Goal: Information Seeking & Learning: Learn about a topic

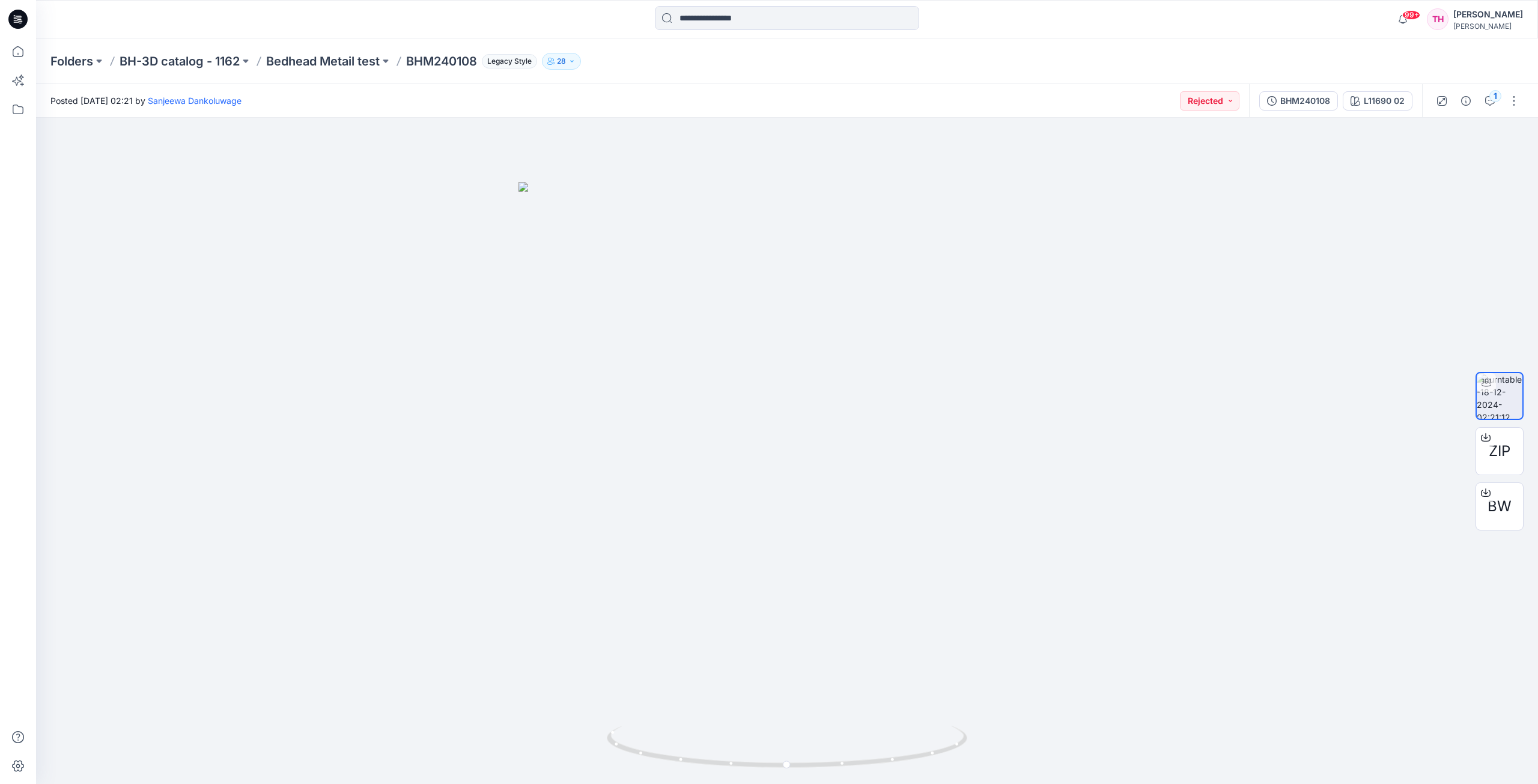
click at [157, 65] on p "BH-3D catalog - 1162" at bounding box center [180, 61] width 120 height 17
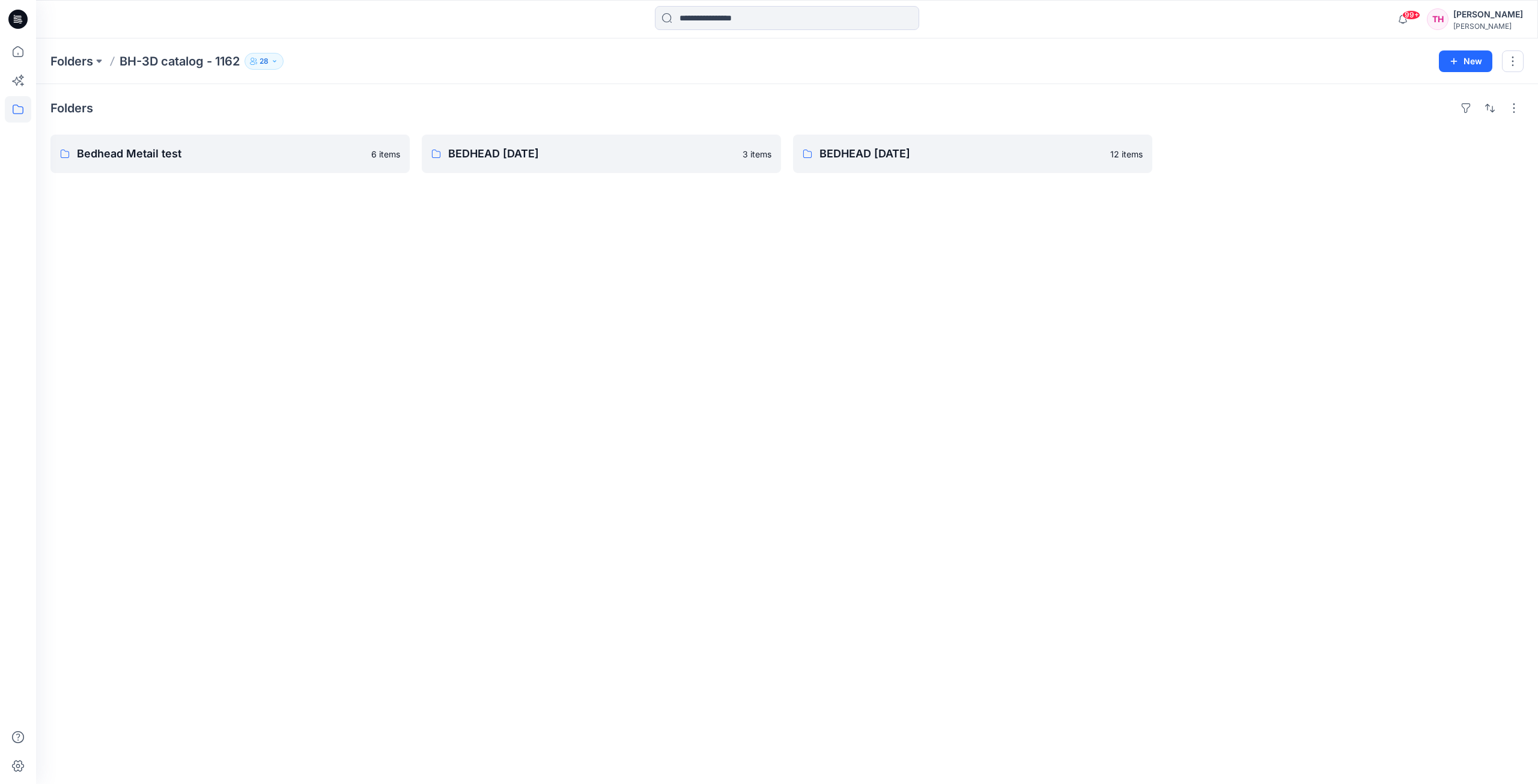
click at [62, 62] on p "Folders" at bounding box center [72, 61] width 43 height 17
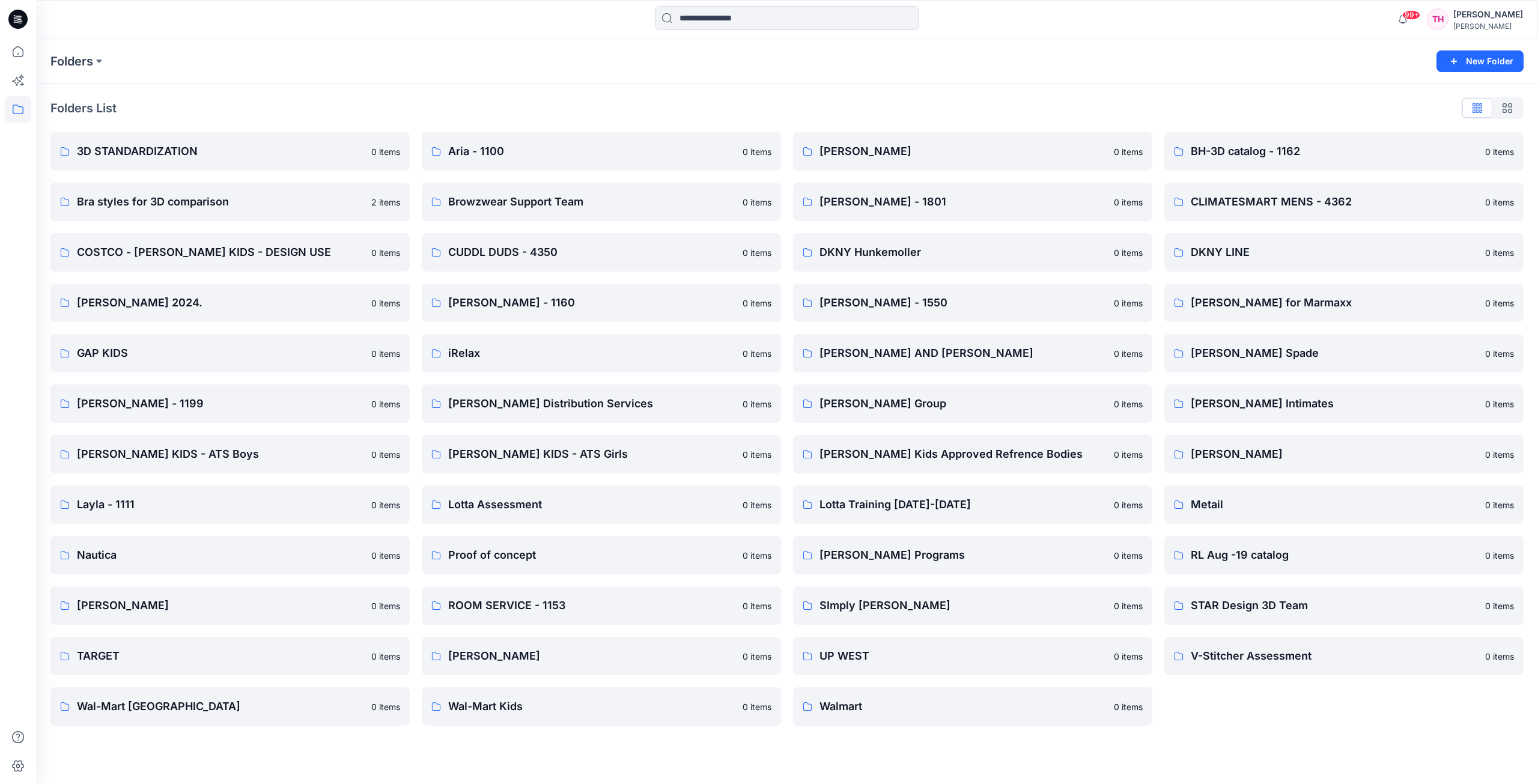
click at [86, 61] on p "Folders" at bounding box center [72, 61] width 43 height 17
click at [24, 46] on icon at bounding box center [18, 51] width 26 height 26
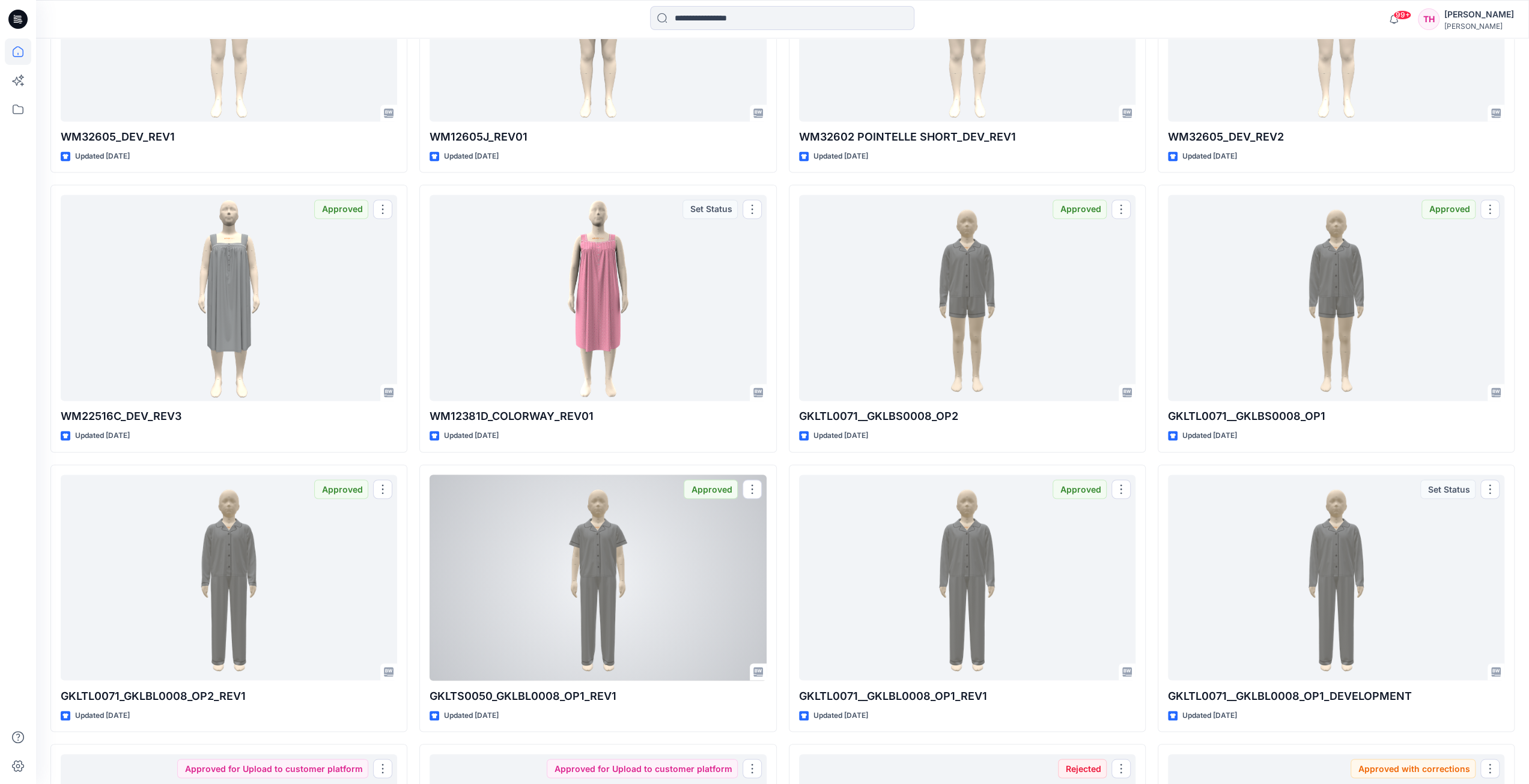
scroll to position [6786, 0]
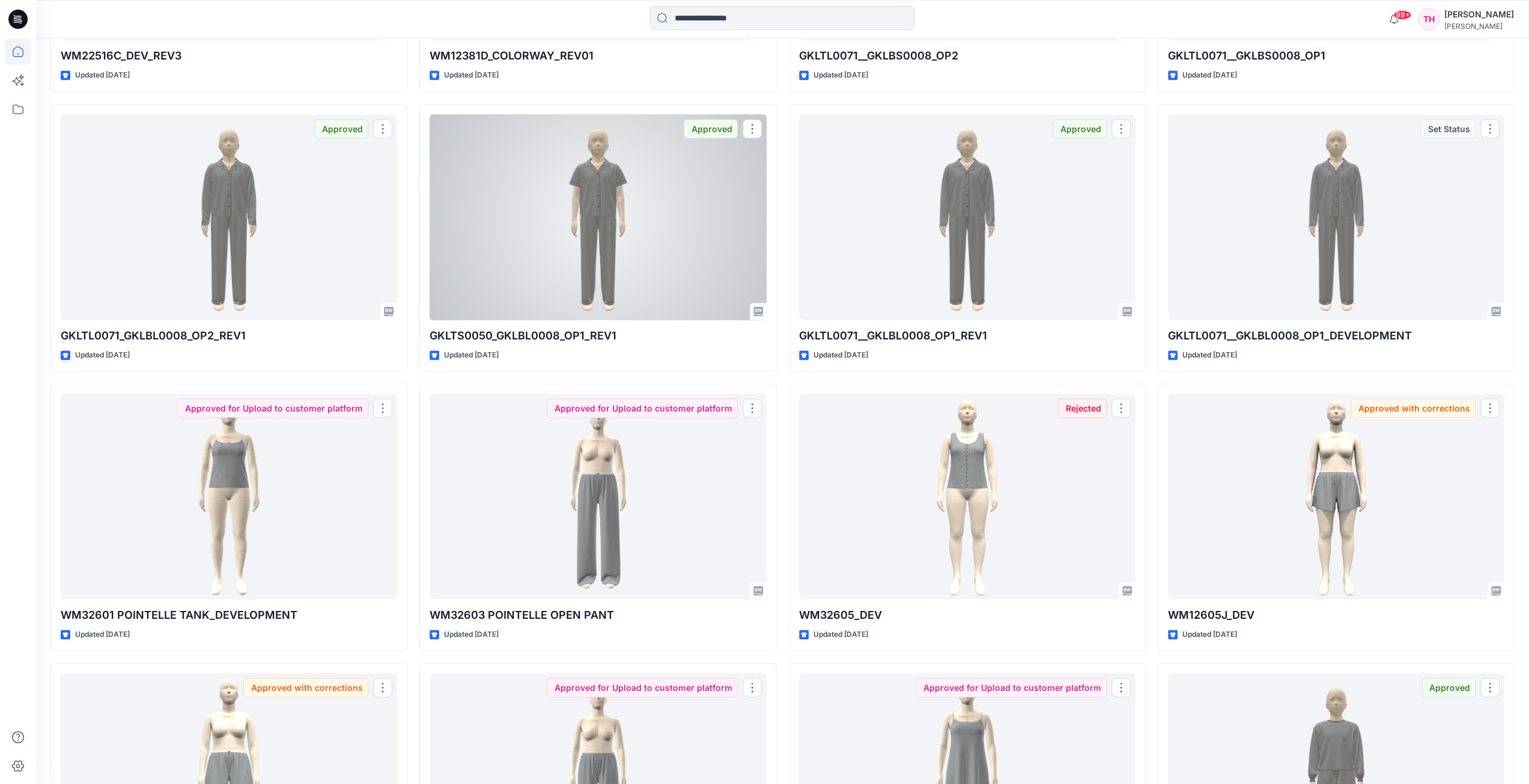
click at [580, 288] on div at bounding box center [598, 217] width 336 height 206
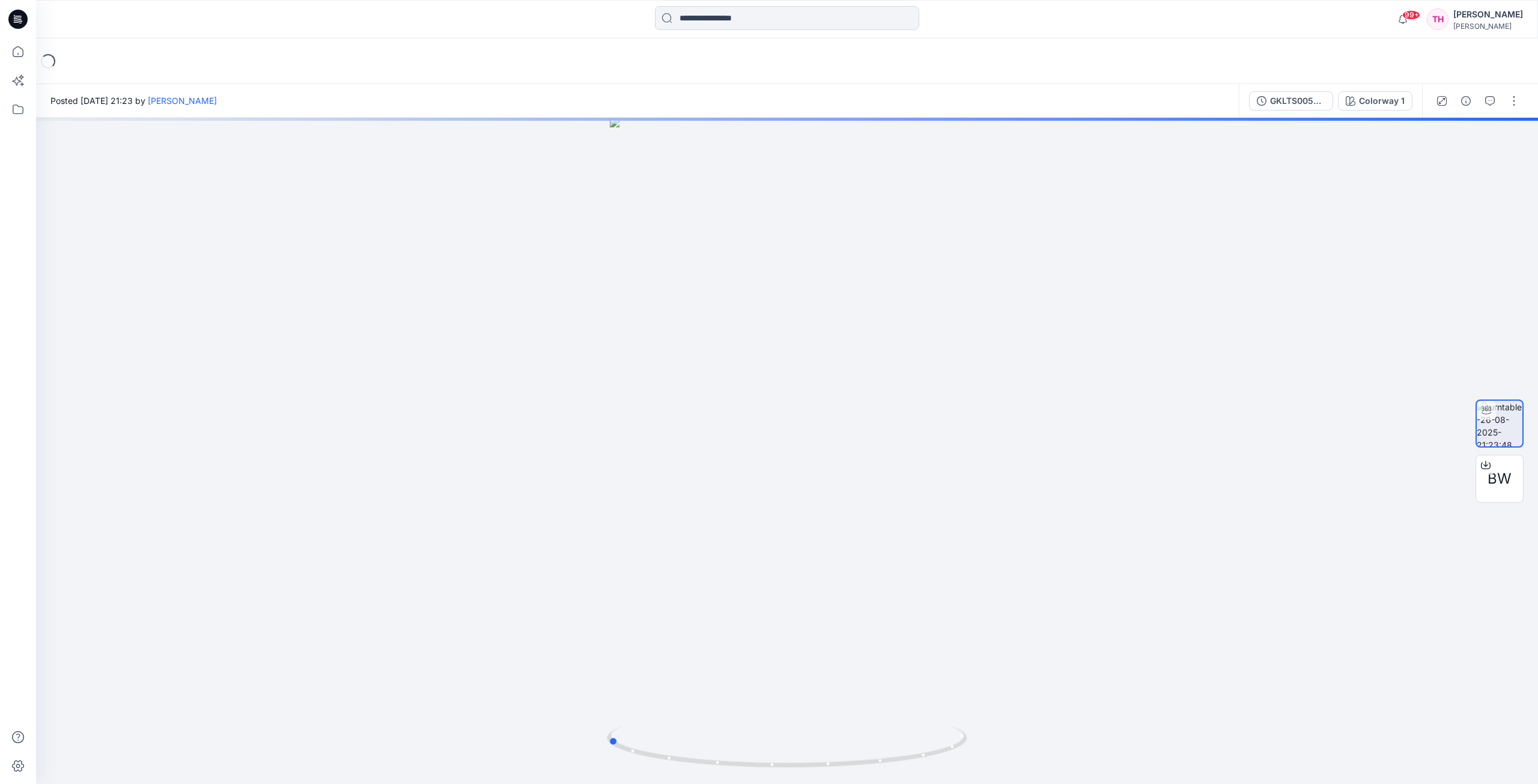
drag, startPoint x: 804, startPoint y: 440, endPoint x: 662, endPoint y: 440, distance: 142.0
click at [662, 440] on div at bounding box center [787, 450] width 1502 height 666
drag, startPoint x: 952, startPoint y: 500, endPoint x: 922, endPoint y: 498, distance: 30.1
click at [922, 498] on div at bounding box center [787, 450] width 1502 height 666
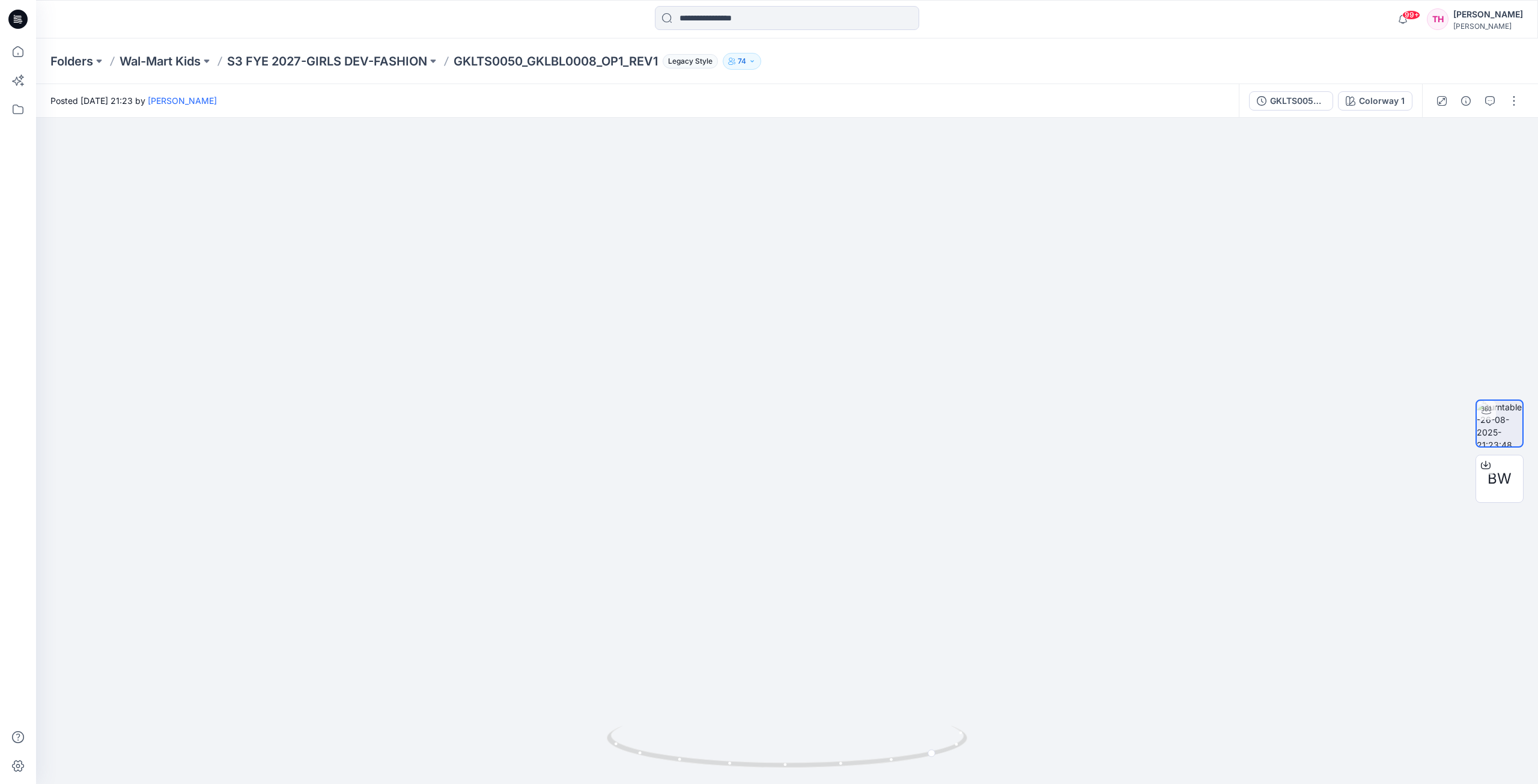
drag, startPoint x: 793, startPoint y: 301, endPoint x: 844, endPoint y: 533, distance: 237.5
click at [792, 525] on img at bounding box center [787, 437] width 624 height 695
drag, startPoint x: 938, startPoint y: 551, endPoint x: 688, endPoint y: 539, distance: 250.3
click at [689, 540] on img at bounding box center [787, 434] width 624 height 698
drag, startPoint x: 925, startPoint y: 750, endPoint x: 800, endPoint y: 755, distance: 125.1
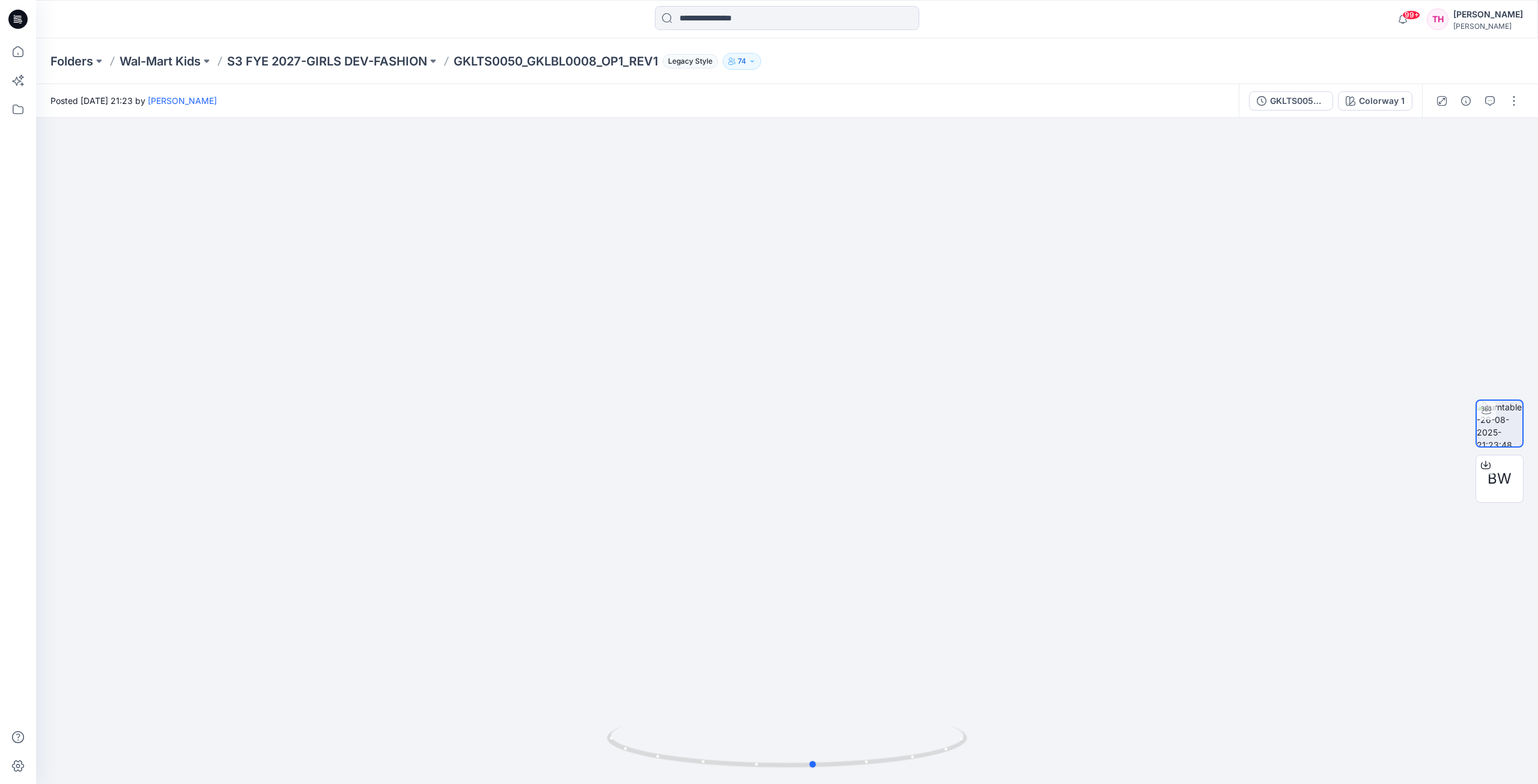
click at [800, 755] on icon at bounding box center [788, 748] width 364 height 45
drag, startPoint x: 812, startPoint y: 470, endPoint x: 742, endPoint y: 578, distance: 128.7
click at [647, 461] on img at bounding box center [787, 426] width 624 height 715
click at [697, 757] on icon at bounding box center [788, 748] width 364 height 45
drag, startPoint x: 701, startPoint y: 758, endPoint x: 679, endPoint y: 727, distance: 38.0
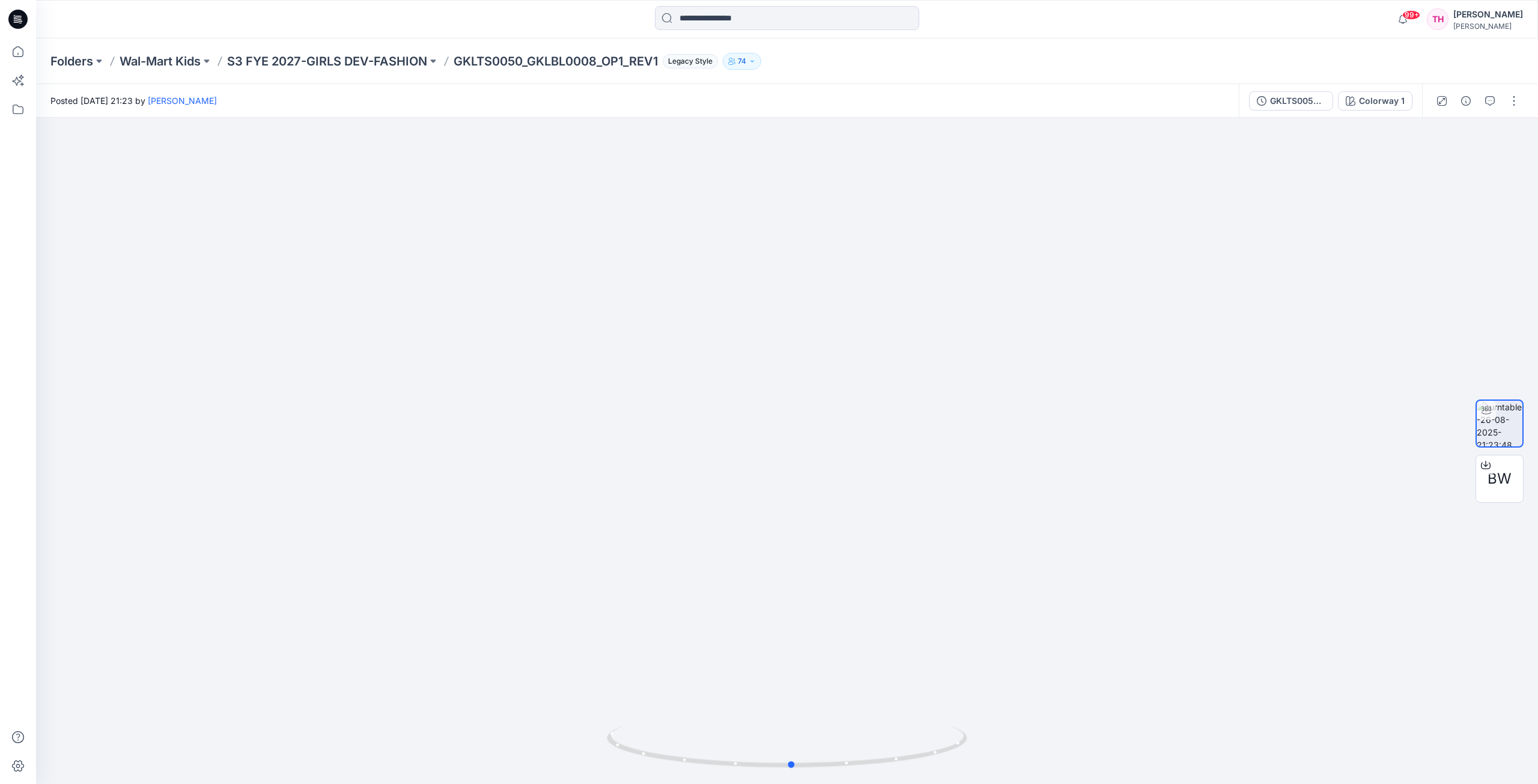
click at [679, 727] on icon at bounding box center [788, 748] width 364 height 45
drag, startPoint x: 766, startPoint y: 685, endPoint x: 717, endPoint y: 767, distance: 95.5
click at [717, 767] on div at bounding box center [787, 450] width 1502 height 666
drag, startPoint x: 719, startPoint y: 452, endPoint x: 750, endPoint y: 607, distance: 158.1
click at [749, 599] on img at bounding box center [787, 450] width 624 height 666
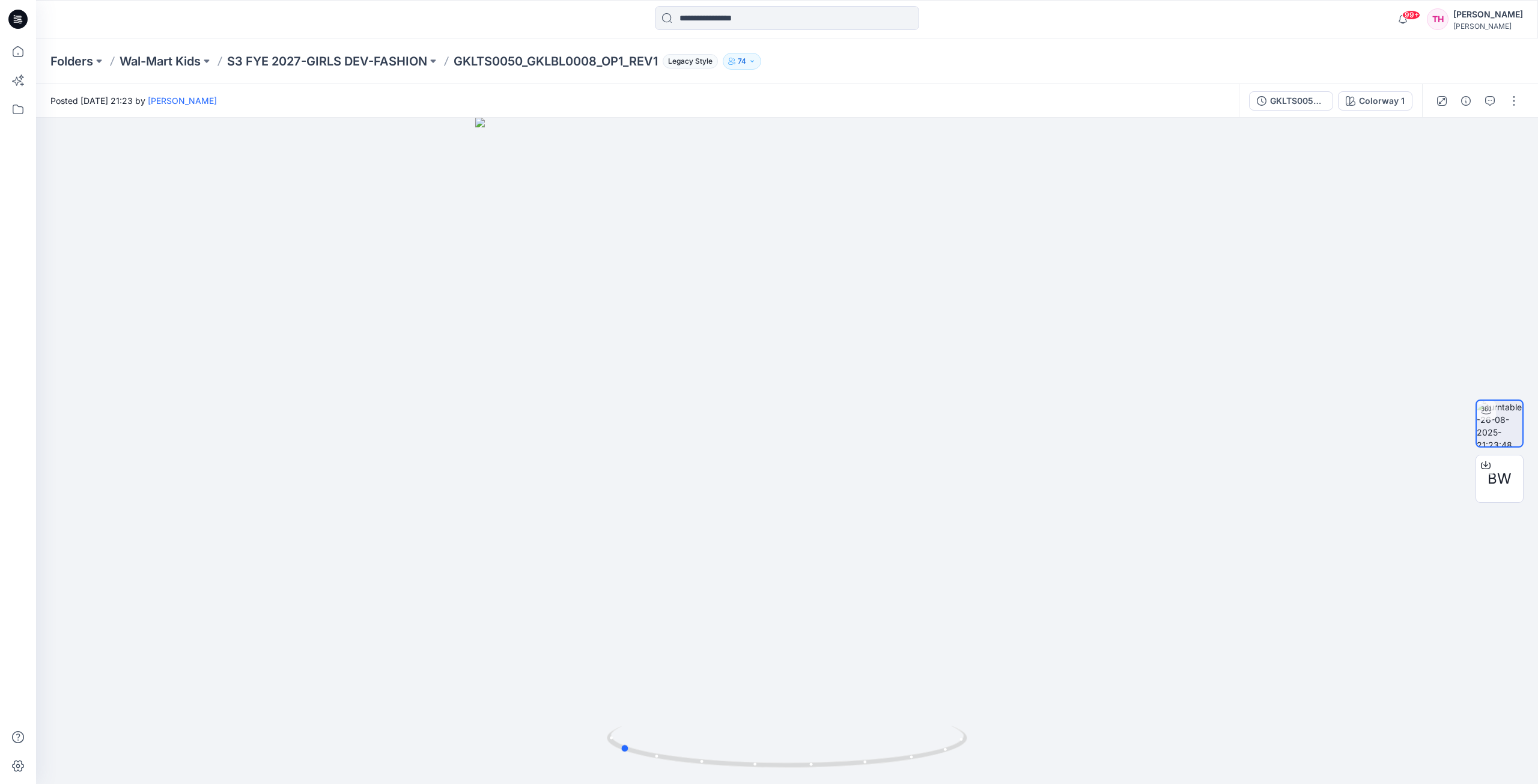
drag, startPoint x: 750, startPoint y: 765, endPoint x: 938, endPoint y: 755, distance: 188.3
click at [938, 755] on icon at bounding box center [788, 748] width 364 height 45
drag, startPoint x: 863, startPoint y: 695, endPoint x: 747, endPoint y: 684, distance: 116.5
click at [747, 684] on img at bounding box center [787, 444] width 624 height 680
drag, startPoint x: 737, startPoint y: 767, endPoint x: 759, endPoint y: 760, distance: 23.1
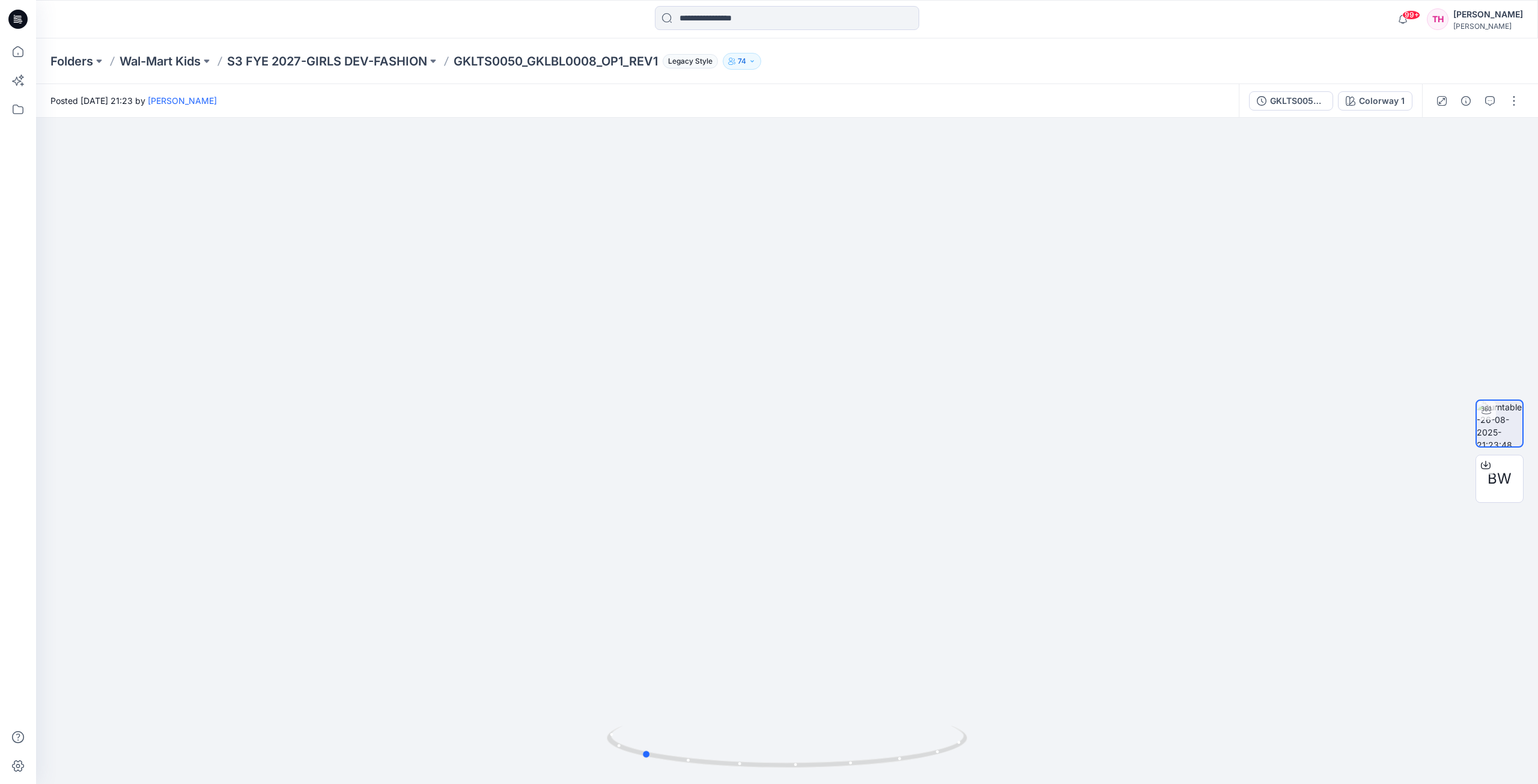
click at [759, 760] on icon at bounding box center [788, 748] width 364 height 45
drag, startPoint x: 768, startPoint y: 345, endPoint x: 777, endPoint y: 700, distance: 355.1
click at [777, 700] on img at bounding box center [787, 450] width 624 height 666
drag, startPoint x: 788, startPoint y: 767, endPoint x: 713, endPoint y: 631, distance: 155.3
click at [612, 764] on icon at bounding box center [788, 748] width 364 height 45
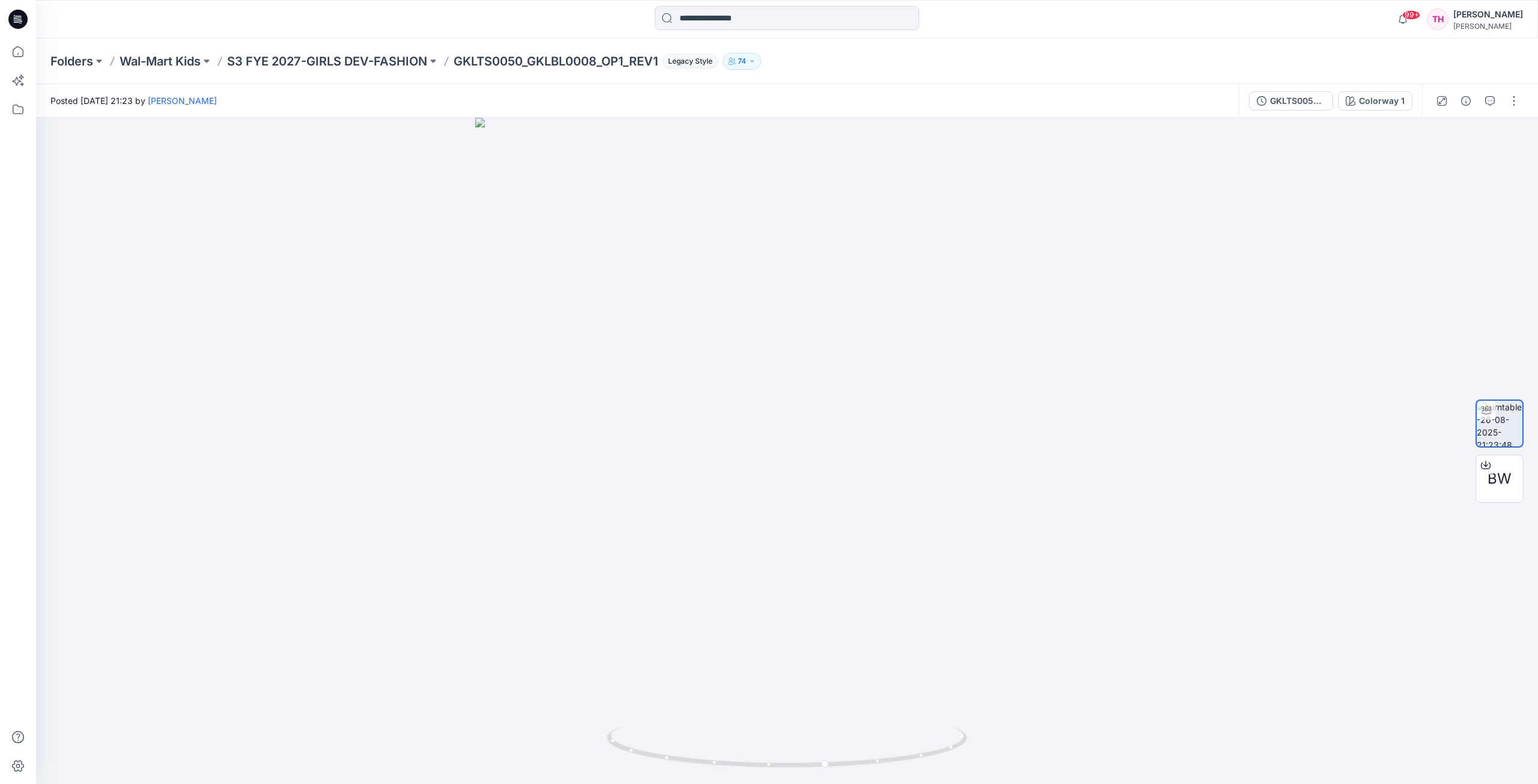
drag, startPoint x: 766, startPoint y: 461, endPoint x: 740, endPoint y: 622, distance: 163.1
click at [740, 622] on img at bounding box center [787, 450] width 624 height 666
drag, startPoint x: 824, startPoint y: 362, endPoint x: 807, endPoint y: 535, distance: 173.8
click at [807, 535] on div at bounding box center [787, 450] width 1502 height 666
click at [14, 21] on icon at bounding box center [18, 19] width 19 height 19
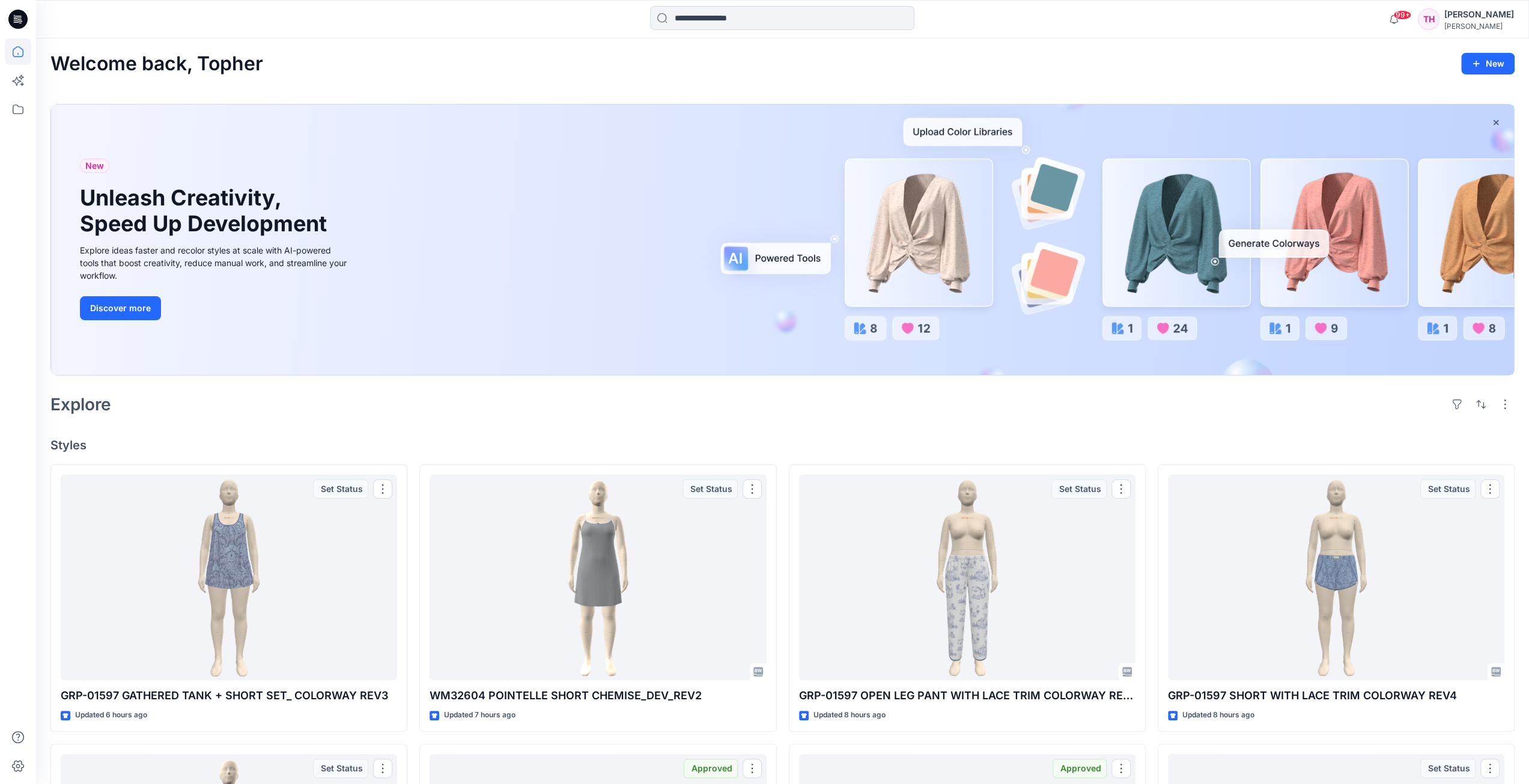
drag, startPoint x: 453, startPoint y: 314, endPoint x: 449, endPoint y: 387, distance: 73.1
drag, startPoint x: 449, startPoint y: 387, endPoint x: 1114, endPoint y: 72, distance: 735.8
click at [1114, 72] on div "Welcome back, Topher New" at bounding box center [782, 64] width 1464 height 22
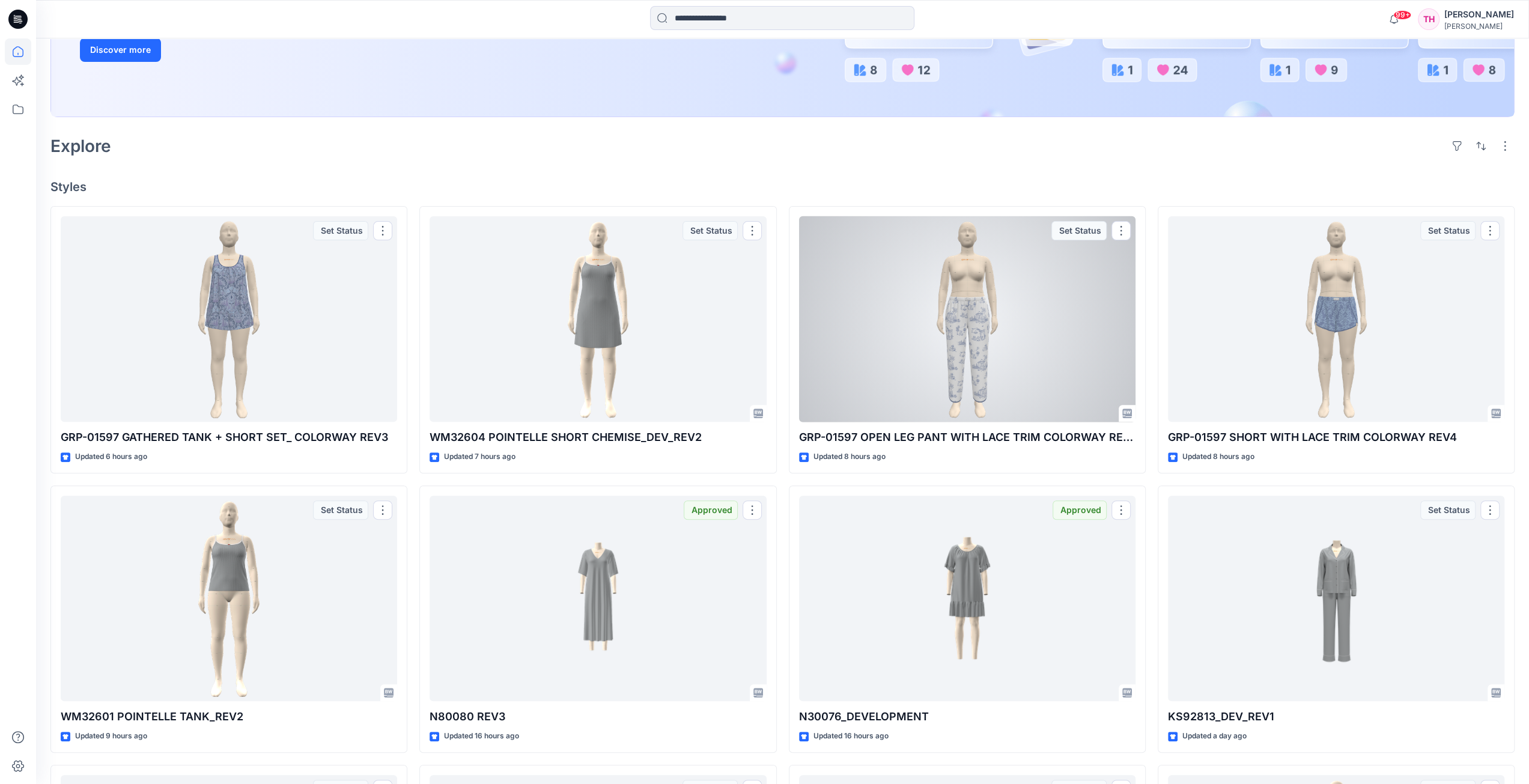
scroll to position [240, 0]
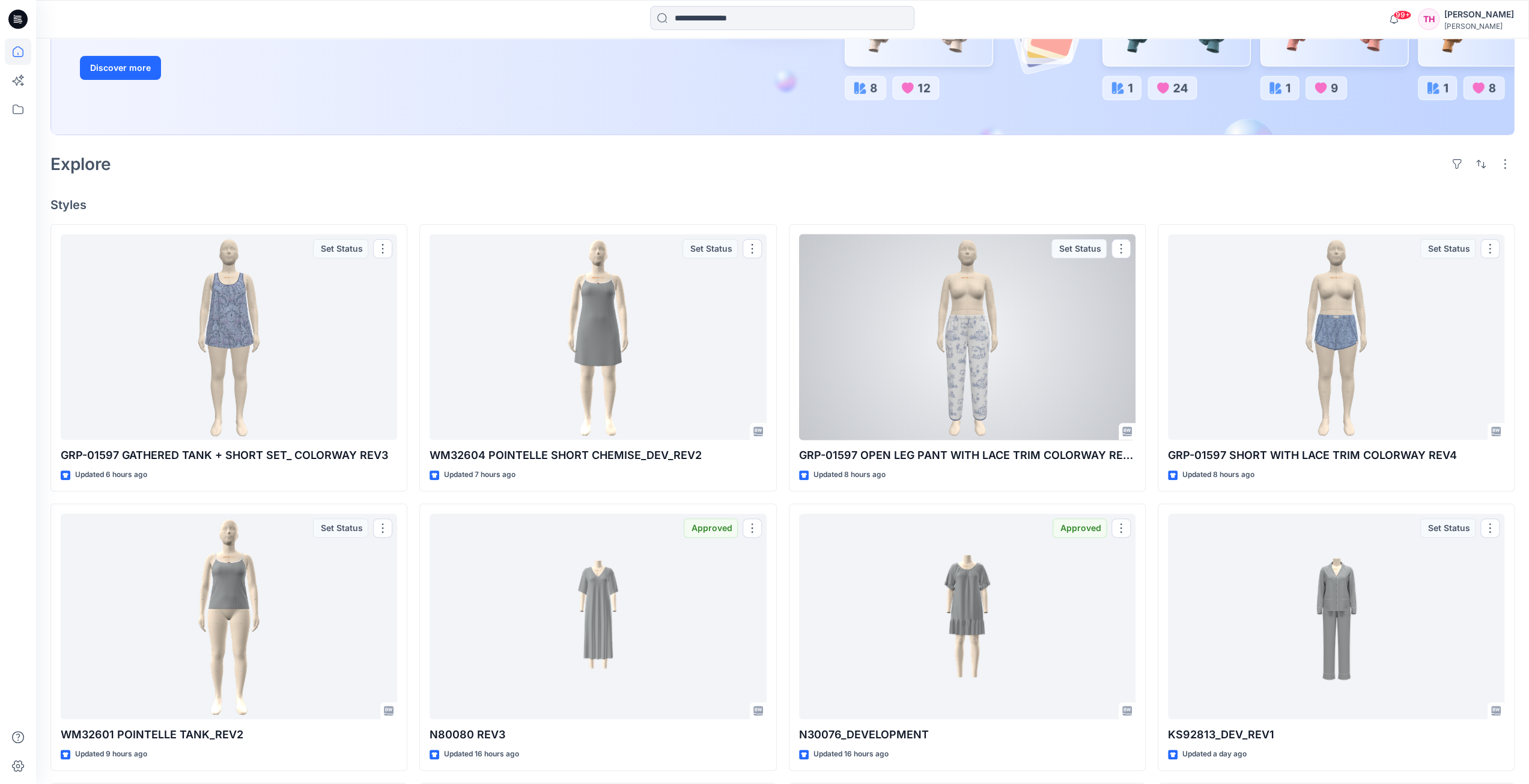
click at [977, 328] on div at bounding box center [967, 337] width 336 height 206
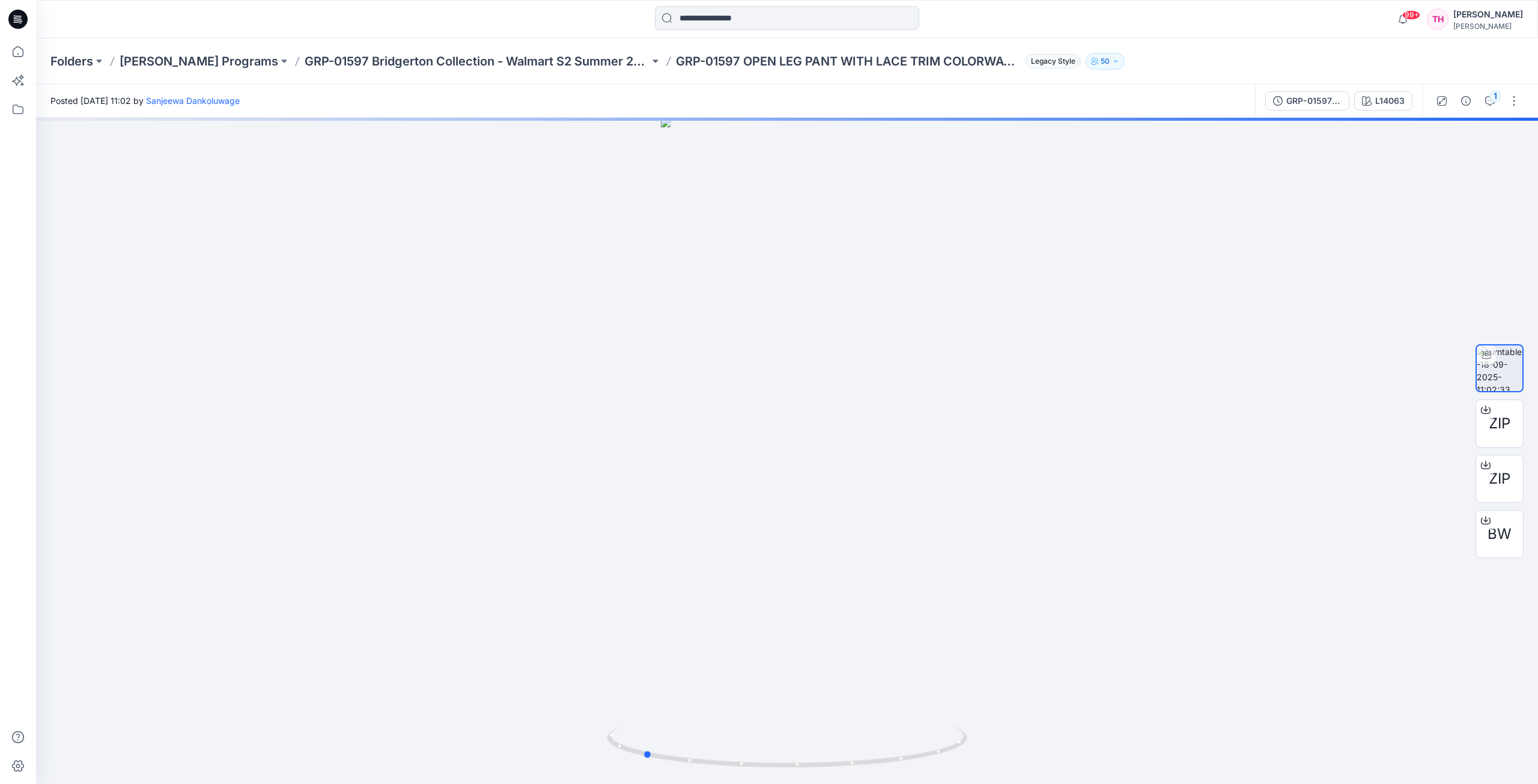
drag, startPoint x: 818, startPoint y: 557, endPoint x: 1035, endPoint y: 504, distance: 223.4
click at [1035, 504] on div at bounding box center [787, 450] width 1502 height 666
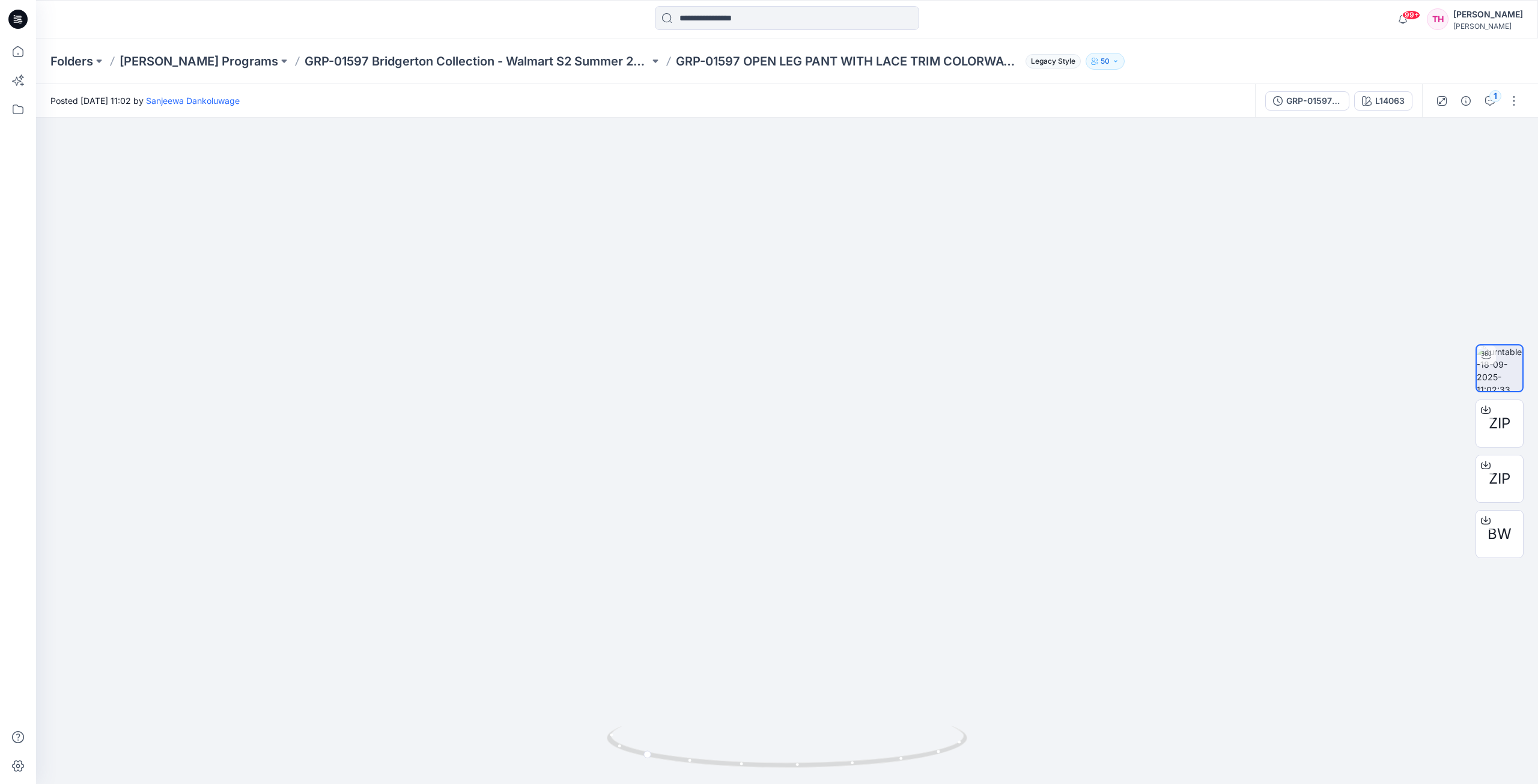
drag, startPoint x: 798, startPoint y: 542, endPoint x: 800, endPoint y: 240, distance: 302.0
click at [800, 240] on img at bounding box center [787, 225] width 444 height 1116
drag, startPoint x: 857, startPoint y: 507, endPoint x: 825, endPoint y: 392, distance: 119.4
click at [825, 392] on img at bounding box center [787, 236] width 444 height 1095
drag, startPoint x: 935, startPoint y: 754, endPoint x: 763, endPoint y: 739, distance: 172.7
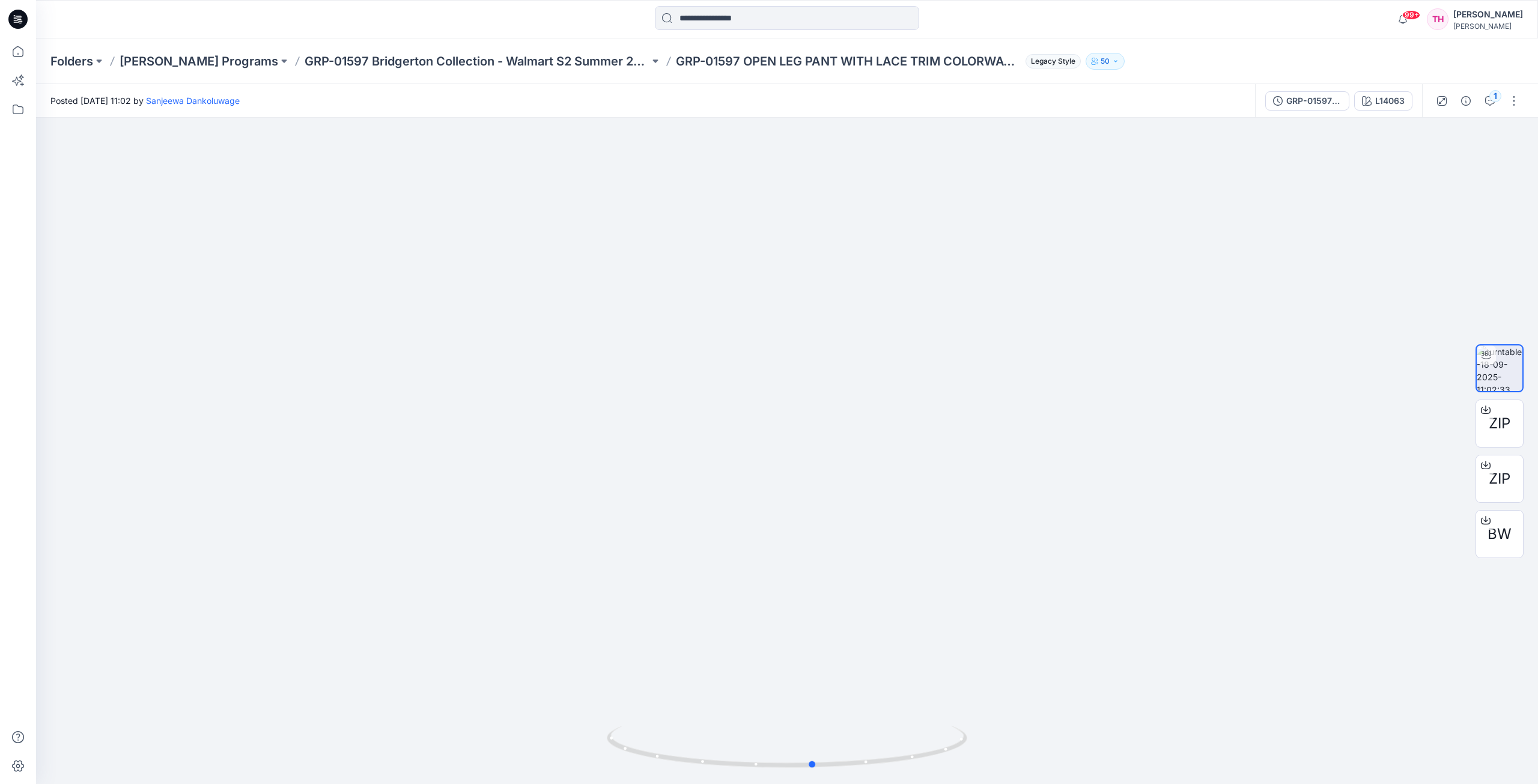
click at [756, 757] on icon at bounding box center [788, 748] width 364 height 45
